Goal: Task Accomplishment & Management: Complete application form

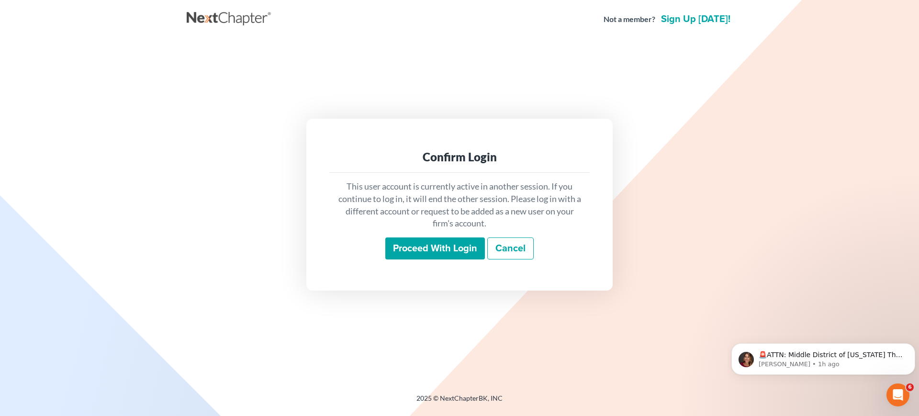
click at [441, 259] on input "Proceed with login" at bounding box center [435, 248] width 100 height 22
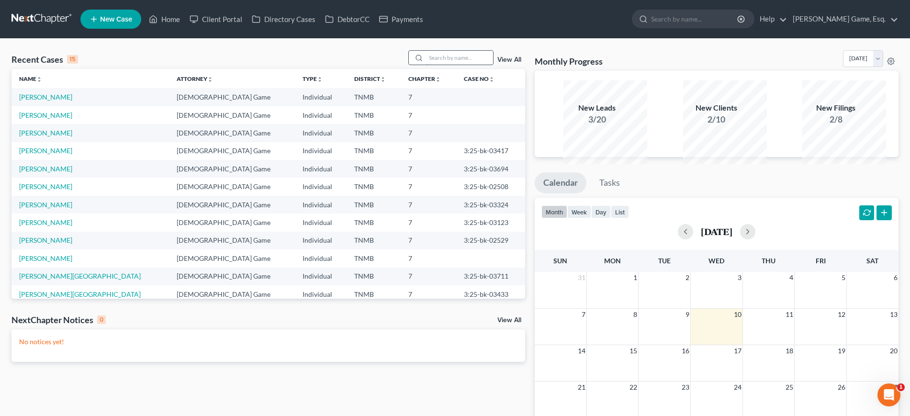
click at [442, 65] on input "search" at bounding box center [459, 58] width 67 height 14
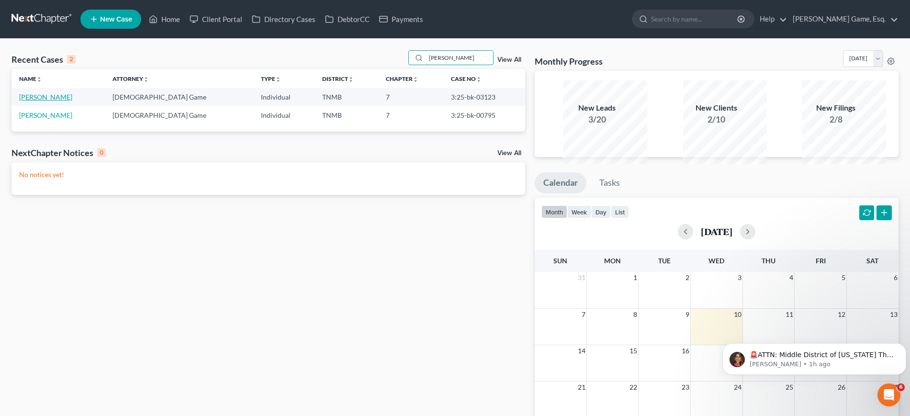
type input "[PERSON_NAME]"
click at [53, 101] on link "[PERSON_NAME]" at bounding box center [45, 97] width 53 height 8
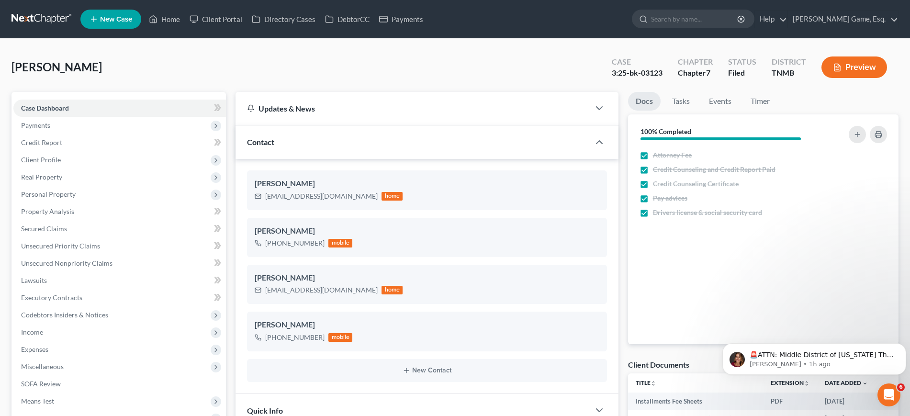
scroll to position [250, 0]
click at [247, 24] on link "Client Portal" at bounding box center [216, 19] width 62 height 17
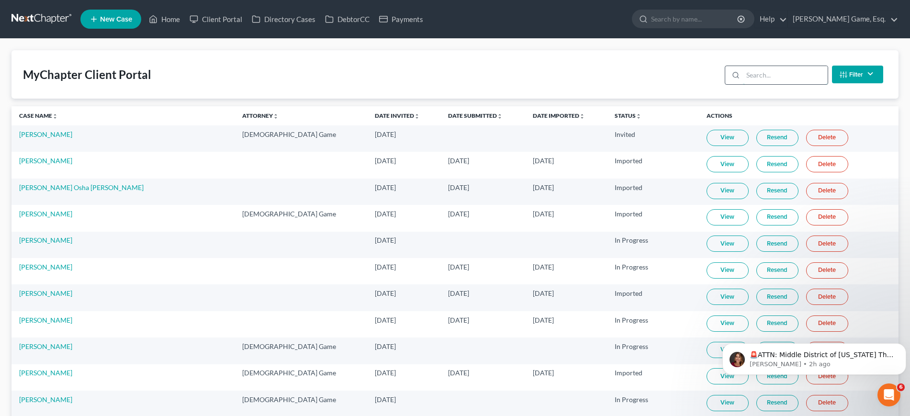
click at [743, 84] on input "search" at bounding box center [785, 75] width 85 height 18
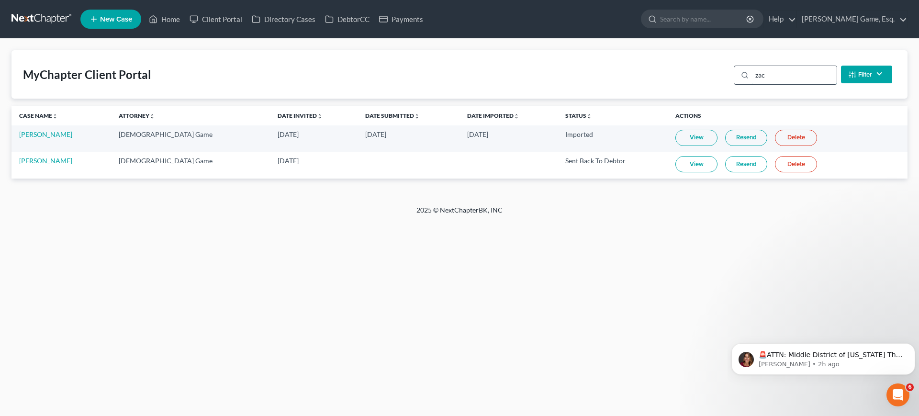
type input "[PERSON_NAME]"
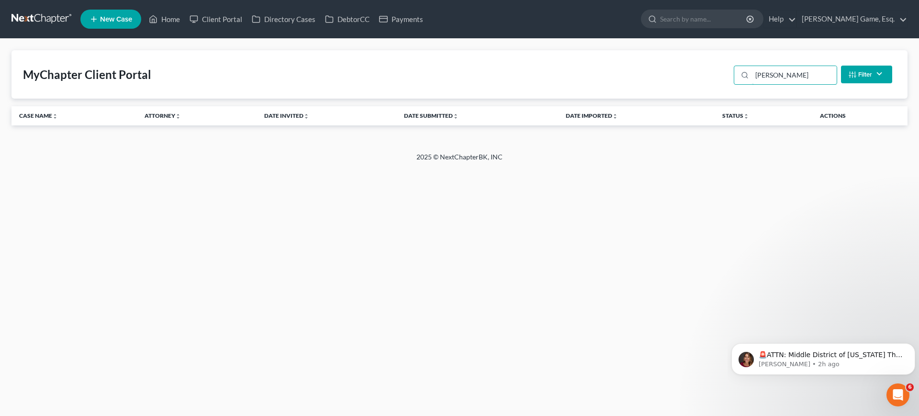
click at [630, 82] on div "MyChapter Client Portal zach Filter Status Filter... Invited With Payment Invit…" at bounding box center [459, 74] width 896 height 48
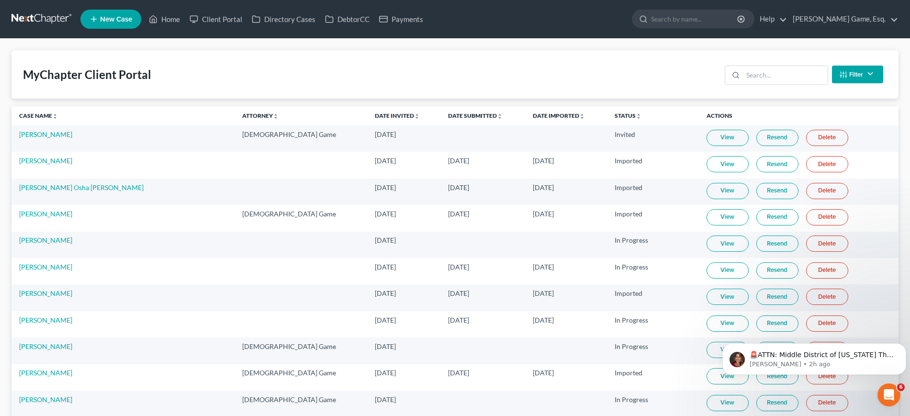
click at [123, 22] on link "New Case" at bounding box center [110, 19] width 61 height 19
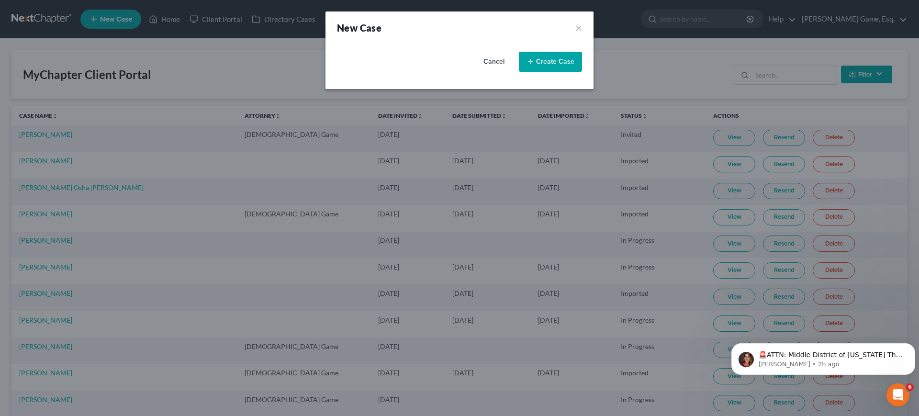
select select "75"
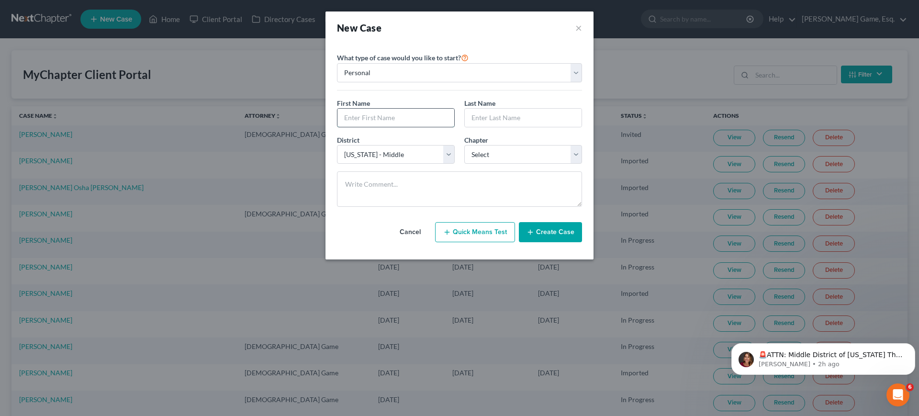
click at [408, 127] on input "text" at bounding box center [395, 118] width 117 height 18
type input "[PERSON_NAME]"
click at [337, 127] on input "[PERSON_NAME]" at bounding box center [395, 118] width 117 height 18
type input "[PERSON_NAME]"
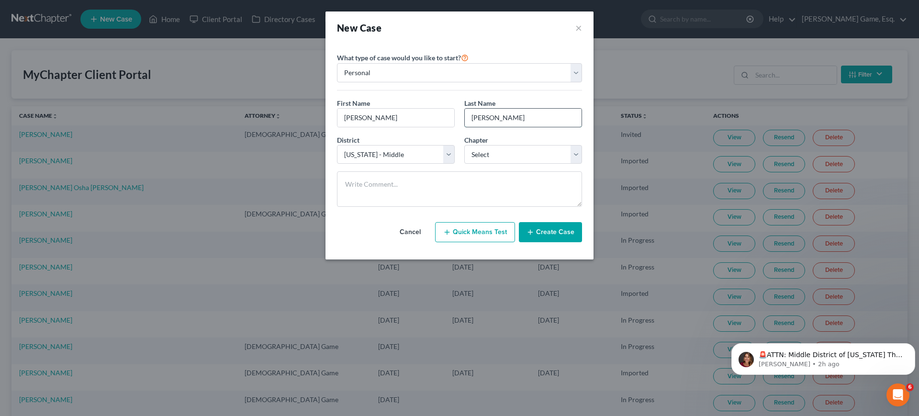
click at [531, 127] on input "[PERSON_NAME]" at bounding box center [523, 118] width 117 height 18
click at [515, 172] on div "District * Select [US_STATE] - [GEOGRAPHIC_DATA] [US_STATE] - [GEOGRAPHIC_DATA]…" at bounding box center [459, 153] width 255 height 37
click at [512, 164] on select "Select 7 11 12 13" at bounding box center [523, 154] width 118 height 19
select select "0"
click at [464, 164] on select "Select 7 11 12 13" at bounding box center [523, 154] width 118 height 19
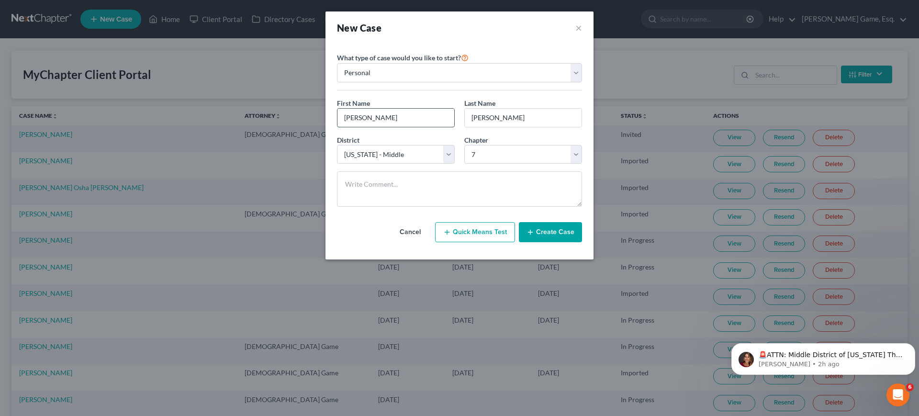
click at [377, 127] on input "[PERSON_NAME]" at bounding box center [395, 118] width 117 height 18
click at [578, 242] on button "Create Case" at bounding box center [550, 232] width 63 height 20
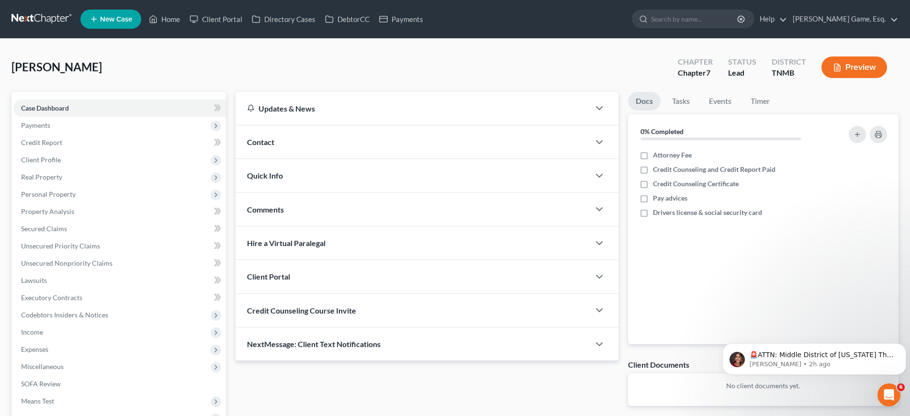
click at [338, 158] on div "Contact" at bounding box center [413, 141] width 354 height 33
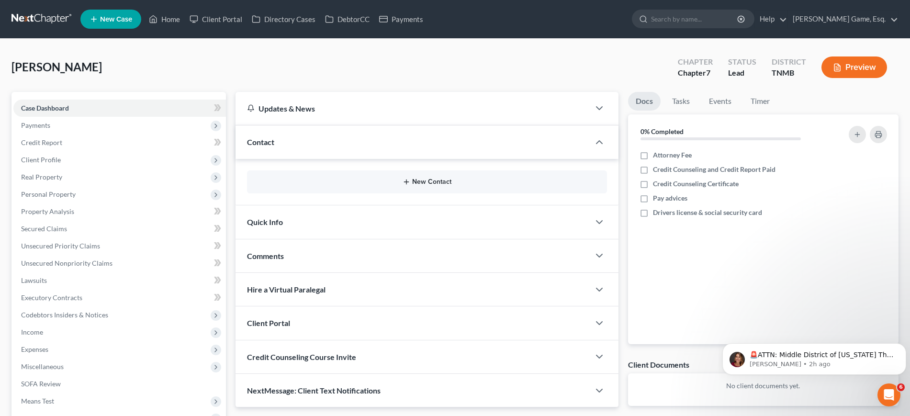
click at [429, 186] on button "New Contact" at bounding box center [427, 182] width 344 height 8
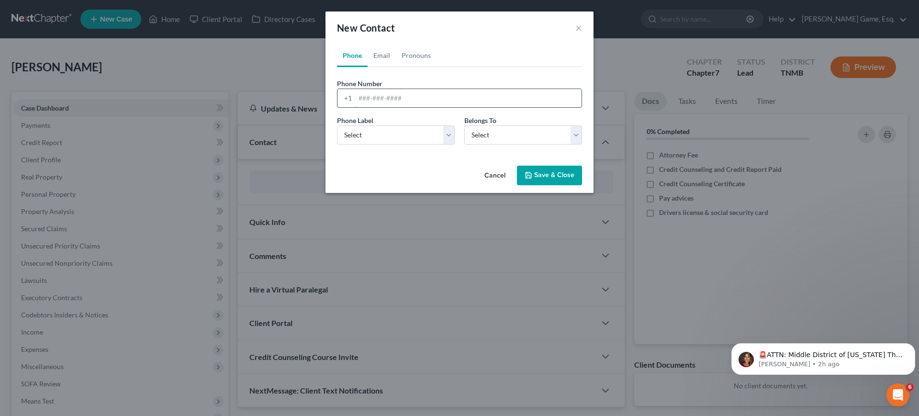
click at [432, 107] on input "tel" at bounding box center [468, 98] width 226 height 18
type input "9314365482"
click at [393, 145] on select "Select Mobile Home Work Other" at bounding box center [396, 134] width 118 height 19
select select "0"
click at [337, 145] on select "Select Mobile Home Work Other" at bounding box center [396, 134] width 118 height 19
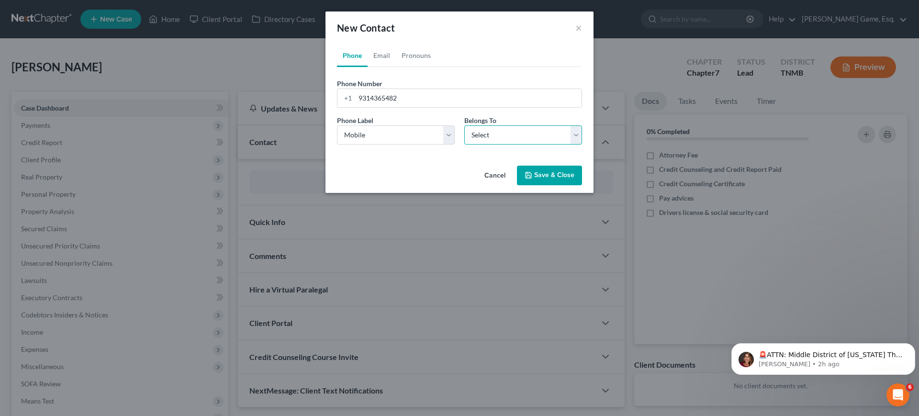
click at [499, 145] on select "Select Client Other" at bounding box center [523, 134] width 118 height 19
select select "0"
click at [464, 145] on select "Select Client Other" at bounding box center [523, 134] width 118 height 19
click at [371, 67] on link "Email" at bounding box center [382, 55] width 28 height 23
click at [377, 107] on input "email" at bounding box center [468, 98] width 226 height 18
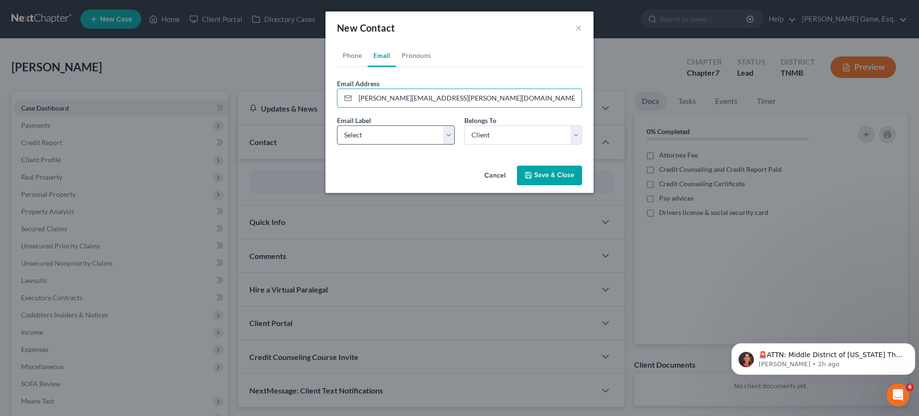
type input "[PERSON_NAME][EMAIL_ADDRESS][PERSON_NAME][DOMAIN_NAME]"
click at [405, 145] on select "Select Home Work Other" at bounding box center [396, 134] width 118 height 19
select select "0"
click at [337, 145] on select "Select Home Work Other" at bounding box center [396, 134] width 118 height 19
click at [527, 145] on select "Select Client Other" at bounding box center [523, 134] width 118 height 19
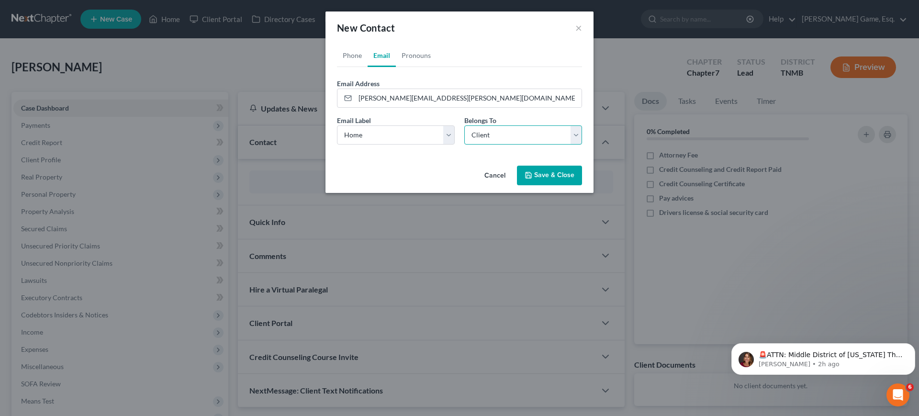
click at [527, 145] on select "Select Client Other" at bounding box center [523, 134] width 118 height 19
click at [568, 186] on button "Save & Close" at bounding box center [549, 176] width 65 height 20
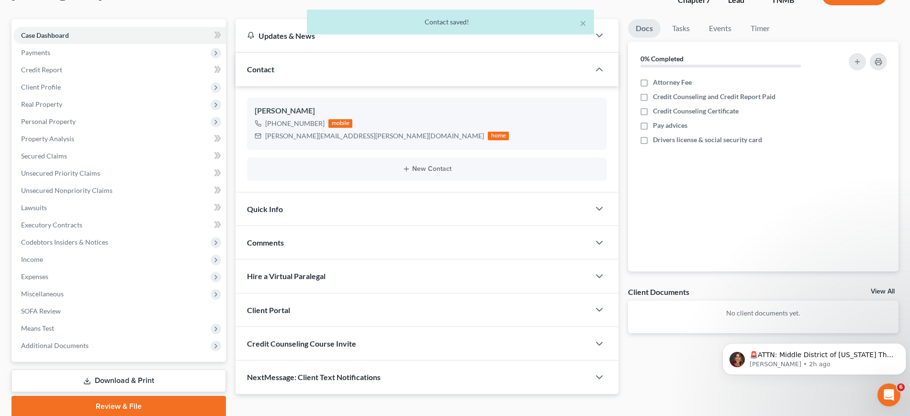
scroll to position [239, 0]
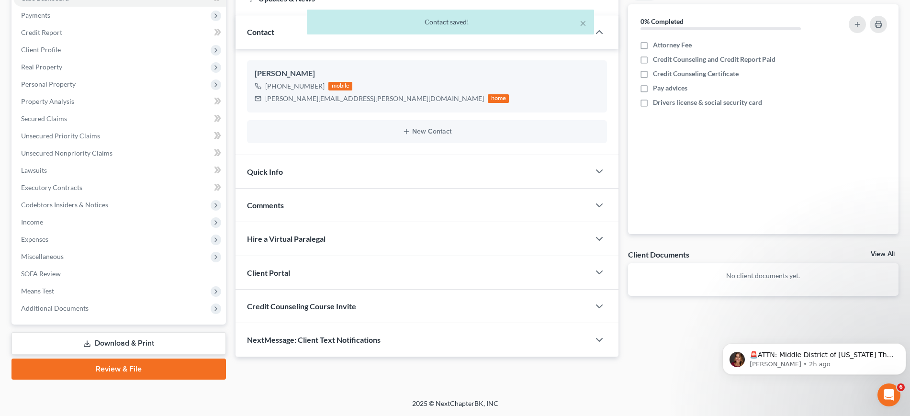
click at [406, 256] on div "Client Portal" at bounding box center [413, 272] width 354 height 33
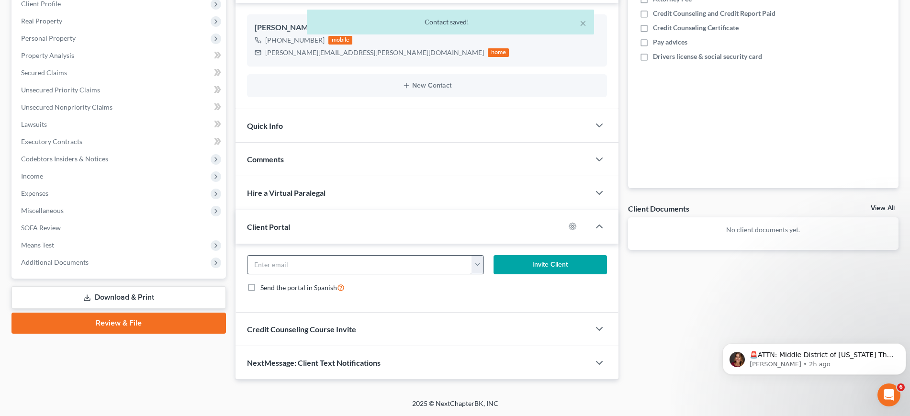
scroll to position [293, 0]
click at [482, 256] on button "button" at bounding box center [478, 265] width 12 height 18
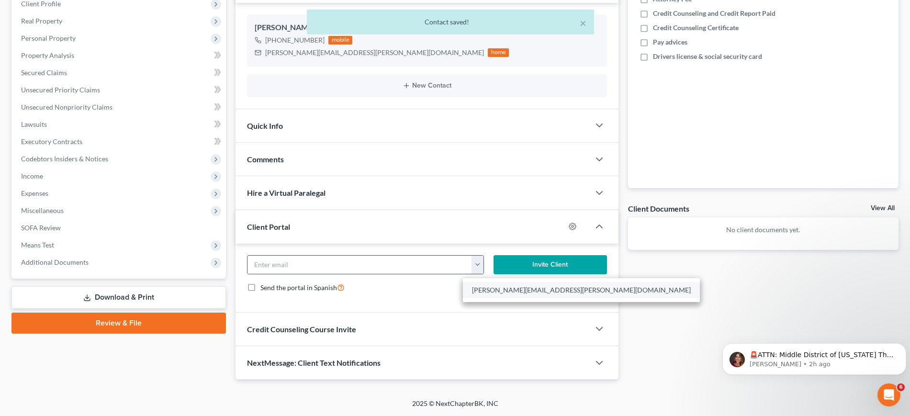
click at [492, 282] on link "[PERSON_NAME][EMAIL_ADDRESS][PERSON_NAME][DOMAIN_NAME]" at bounding box center [581, 290] width 237 height 16
type input "[PERSON_NAME][EMAIL_ADDRESS][PERSON_NAME][DOMAIN_NAME]"
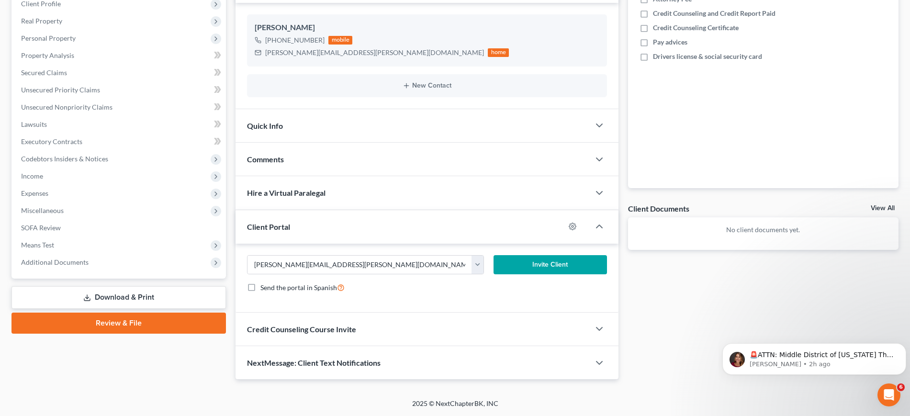
click at [588, 255] on button "Invite Client" at bounding box center [550, 264] width 113 height 19
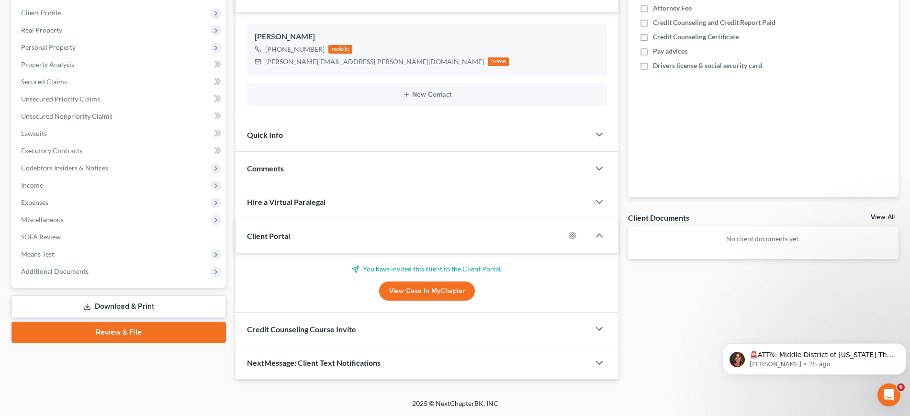
scroll to position [282, 0]
drag, startPoint x: 521, startPoint y: 232, endPoint x: 349, endPoint y: 232, distance: 172.3
click at [349, 264] on p "You have invited this client to the Client Portal." at bounding box center [427, 269] width 360 height 10
click at [351, 264] on p "You have invited this client to the Client Portal." at bounding box center [427, 269] width 360 height 10
drag, startPoint x: 536, startPoint y: 231, endPoint x: 349, endPoint y: 232, distance: 186.7
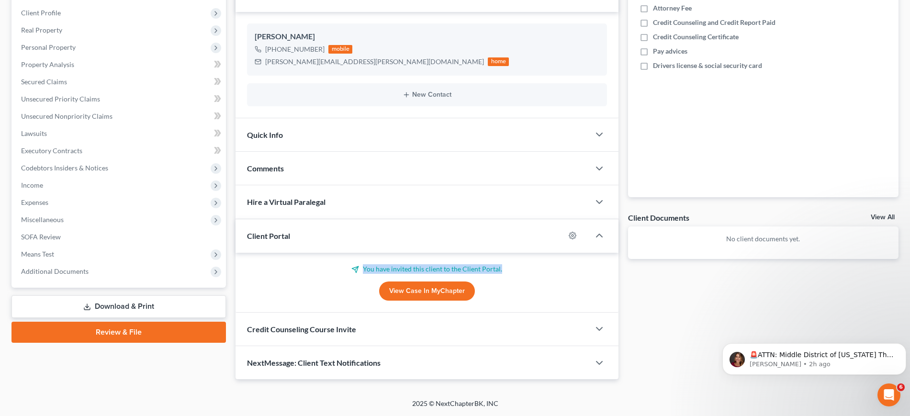
click at [349, 264] on p "You have invited this client to the Client Portal." at bounding box center [427, 269] width 360 height 10
click at [344, 264] on p "You have invited this client to the Client Portal." at bounding box center [427, 269] width 360 height 10
drag, startPoint x: 347, startPoint y: 230, endPoint x: 523, endPoint y: 229, distance: 176.2
click at [523, 264] on p "You have invited this client to the Client Portal." at bounding box center [427, 269] width 360 height 10
click at [526, 264] on p "You have invited this client to the Client Portal." at bounding box center [427, 269] width 360 height 10
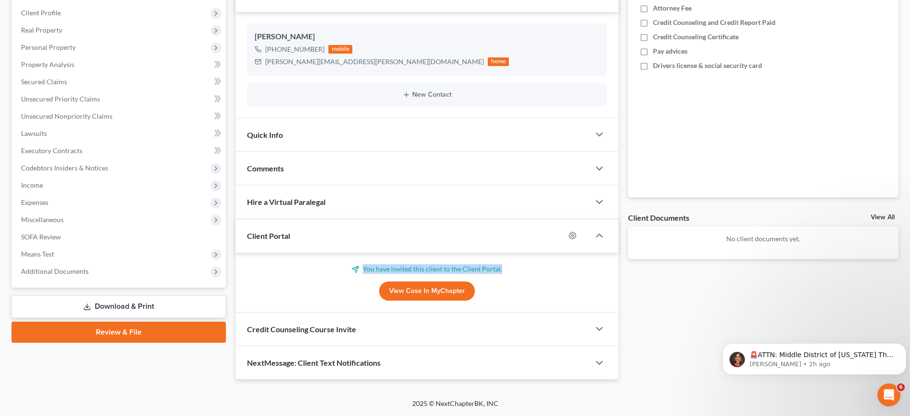
drag, startPoint x: 528, startPoint y: 232, endPoint x: 345, endPoint y: 235, distance: 182.9
click at [345, 264] on p "You have invited this client to the Client Portal." at bounding box center [427, 269] width 360 height 10
click at [348, 264] on p "You have invited this client to the Client Portal." at bounding box center [427, 269] width 360 height 10
drag, startPoint x: 347, startPoint y: 232, endPoint x: 521, endPoint y: 232, distance: 174.7
click at [521, 264] on p "You have invited this client to the Client Portal." at bounding box center [427, 269] width 360 height 10
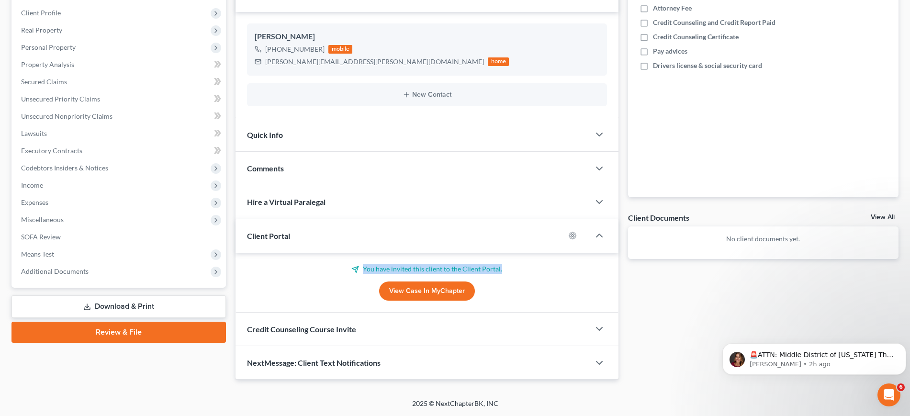
click at [523, 264] on p "You have invited this client to the Client Portal." at bounding box center [427, 269] width 360 height 10
drag, startPoint x: 520, startPoint y: 233, endPoint x: 345, endPoint y: 227, distance: 175.8
click at [345, 264] on p "You have invited this client to the Client Portal." at bounding box center [427, 269] width 360 height 10
click at [353, 264] on p "You have invited this client to the Client Portal." at bounding box center [427, 269] width 360 height 10
drag, startPoint x: 349, startPoint y: 231, endPoint x: 524, endPoint y: 230, distance: 175.2
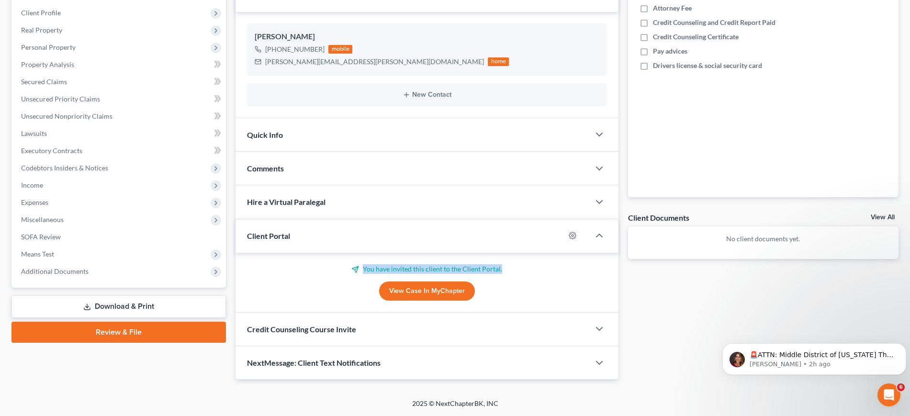
click at [524, 264] on p "You have invited this client to the Client Portal." at bounding box center [427, 269] width 360 height 10
drag, startPoint x: 524, startPoint y: 230, endPoint x: 348, endPoint y: 228, distance: 176.7
click at [348, 264] on p "You have invited this client to the Client Portal." at bounding box center [427, 269] width 360 height 10
click at [350, 264] on p "You have invited this client to the Client Portal." at bounding box center [427, 269] width 360 height 10
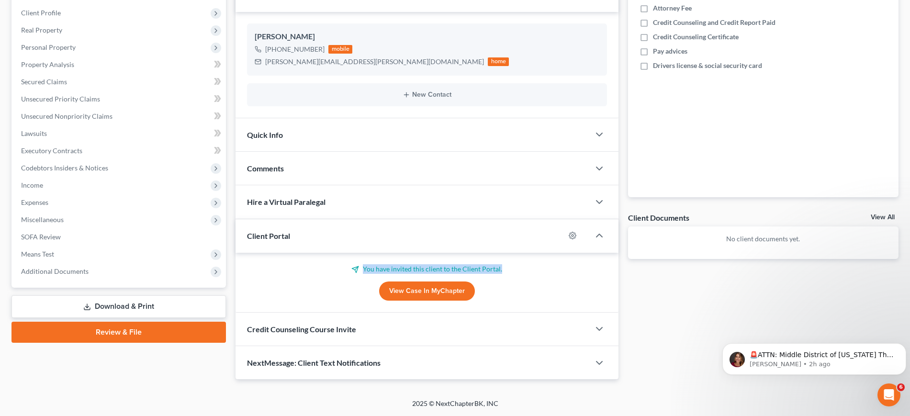
drag, startPoint x: 348, startPoint y: 233, endPoint x: 520, endPoint y: 232, distance: 172.3
click at [520, 264] on p "You have invited this client to the Client Portal." at bounding box center [427, 269] width 360 height 10
click at [521, 264] on p "You have invited this client to the Client Portal." at bounding box center [427, 269] width 360 height 10
drag, startPoint x: 519, startPoint y: 232, endPoint x: 349, endPoint y: 230, distance: 169.5
click at [349, 264] on p "You have invited this client to the Client Portal." at bounding box center [427, 269] width 360 height 10
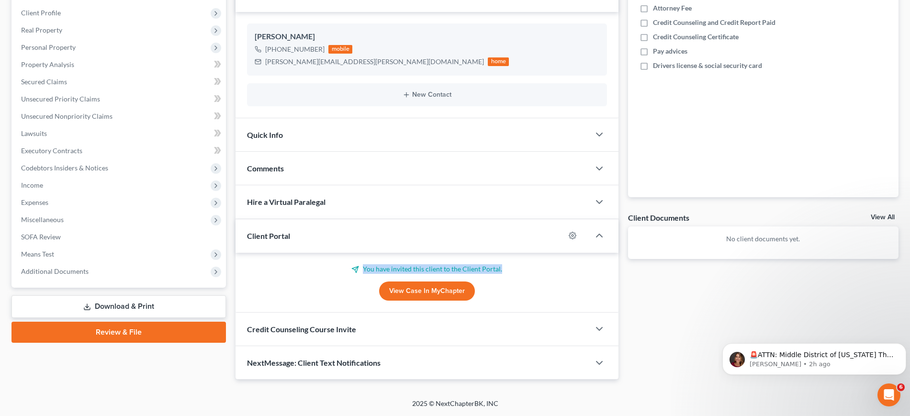
click at [350, 264] on p "You have invited this client to the Client Portal." at bounding box center [427, 269] width 360 height 10
drag, startPoint x: 520, startPoint y: 230, endPoint x: 334, endPoint y: 233, distance: 186.2
click at [334, 264] on p "You have invited this client to the Client Portal." at bounding box center [427, 269] width 360 height 10
click at [351, 266] on icon at bounding box center [355, 270] width 8 height 8
drag, startPoint x: 345, startPoint y: 232, endPoint x: 525, endPoint y: 231, distance: 180.0
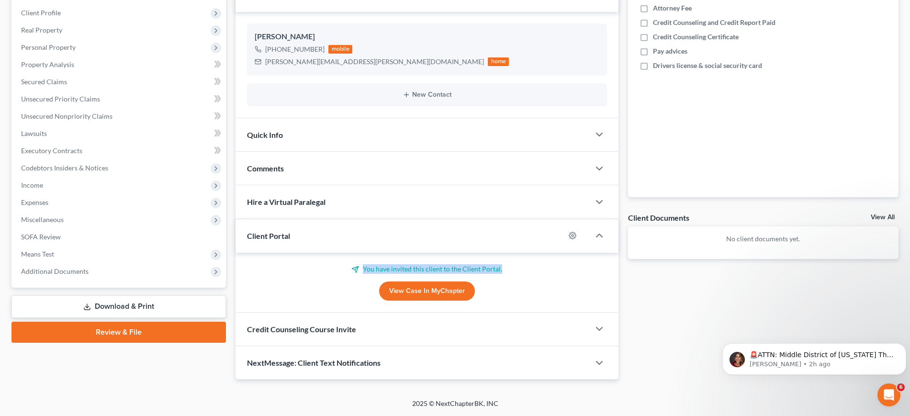
click at [525, 264] on p "You have invited this client to the Client Portal." at bounding box center [427, 269] width 360 height 10
drag, startPoint x: 525, startPoint y: 231, endPoint x: 331, endPoint y: 234, distance: 193.9
click at [331, 264] on p "You have invited this client to the Client Portal." at bounding box center [427, 269] width 360 height 10
click at [348, 264] on p "You have invited this client to the Client Portal." at bounding box center [427, 269] width 360 height 10
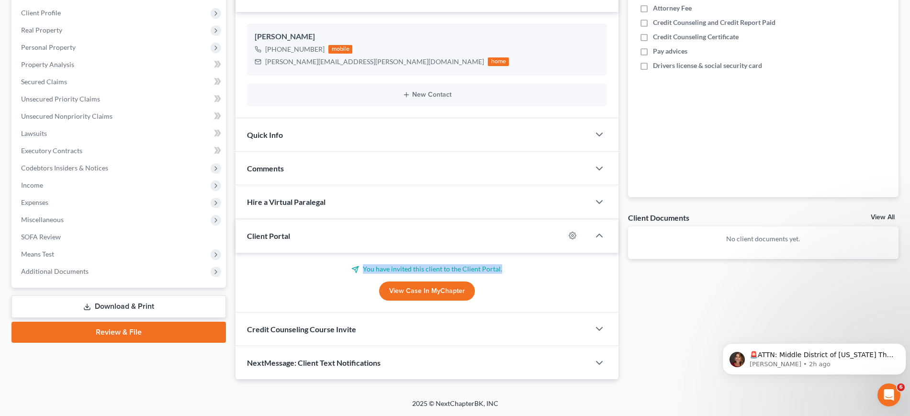
click at [344, 264] on p "You have invited this client to the Client Portal." at bounding box center [427, 269] width 360 height 10
drag, startPoint x: 346, startPoint y: 231, endPoint x: 565, endPoint y: 234, distance: 219.3
click at [565, 264] on p "You have invited this client to the Client Portal." at bounding box center [427, 269] width 360 height 10
click at [530, 264] on p "You have invited this client to the Client Portal." at bounding box center [427, 269] width 360 height 10
drag, startPoint x: 529, startPoint y: 231, endPoint x: 343, endPoint y: 232, distance: 186.7
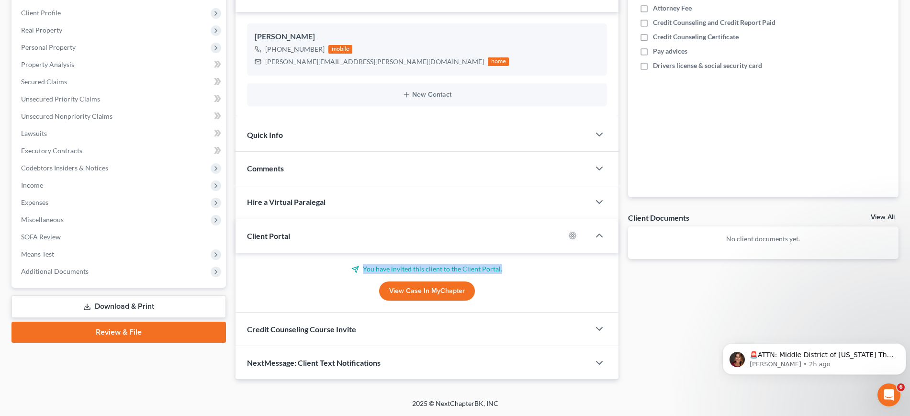
click at [343, 264] on p "You have invited this client to the Client Portal." at bounding box center [427, 269] width 360 height 10
click at [346, 264] on p "You have invited this client to the Client Portal." at bounding box center [427, 269] width 360 height 10
drag, startPoint x: 507, startPoint y: 232, endPoint x: 349, endPoint y: 236, distance: 159.0
click at [349, 264] on p "You have invited this client to the Client Portal." at bounding box center [427, 269] width 360 height 10
click at [522, 264] on p "You have invited this client to the Client Portal." at bounding box center [427, 269] width 360 height 10
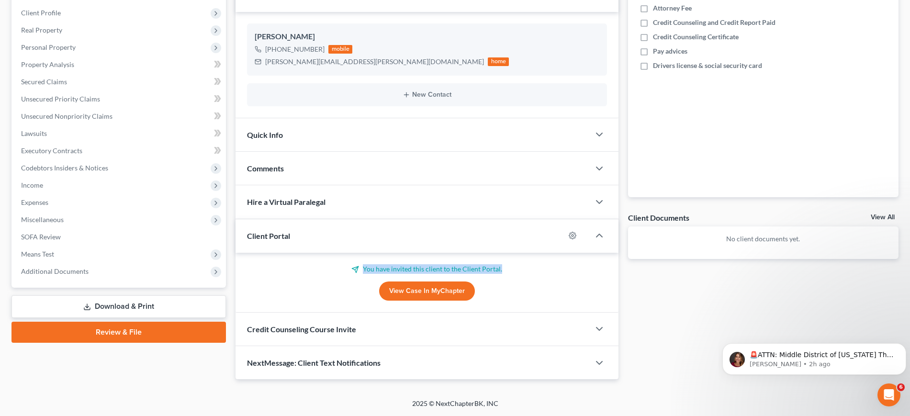
drag, startPoint x: 525, startPoint y: 233, endPoint x: 350, endPoint y: 234, distance: 175.2
click at [350, 264] on p "You have invited this client to the Client Portal." at bounding box center [427, 269] width 360 height 10
